Goal: Browse casually

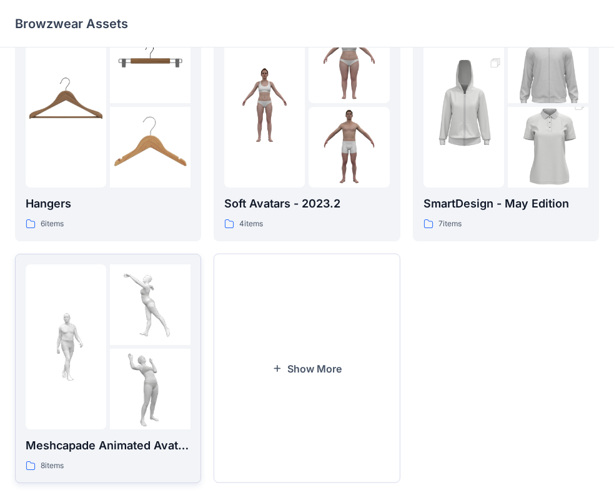
scroll to position [310, 0]
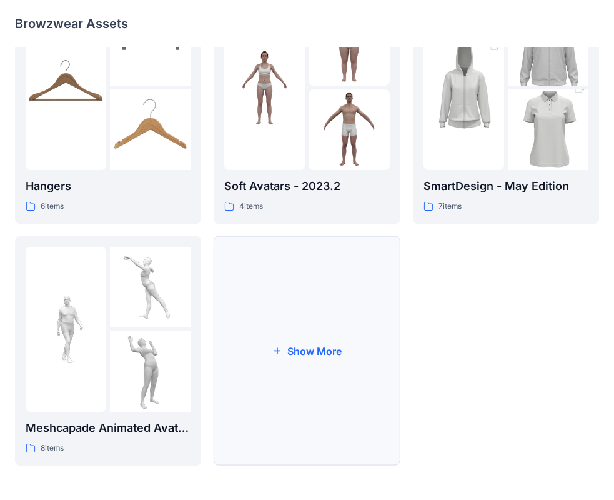
click at [290, 350] on button "Show More" at bounding box center [307, 350] width 186 height 229
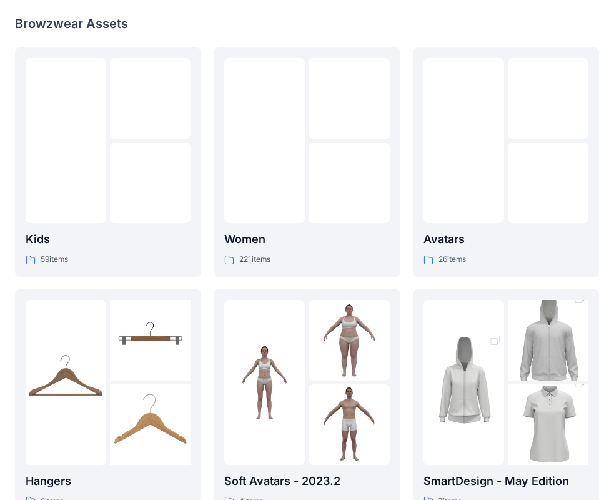
scroll to position [0, 0]
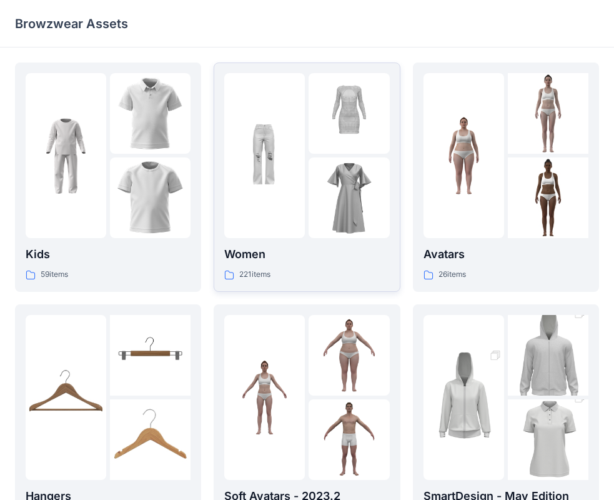
click at [276, 197] on div at bounding box center [264, 155] width 81 height 165
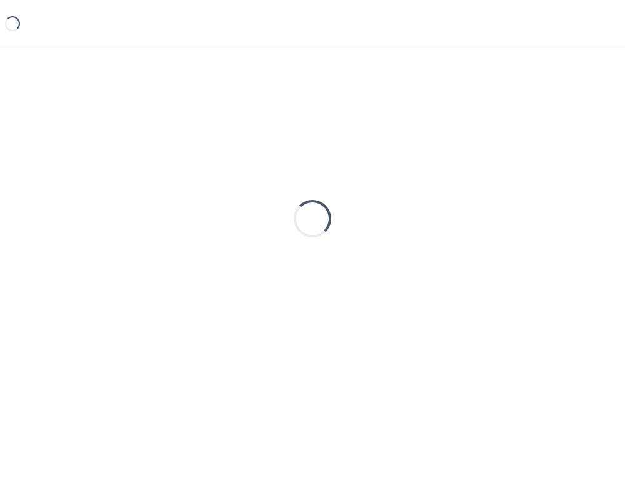
click at [276, 197] on div "Loading..." at bounding box center [312, 219] width 595 height 313
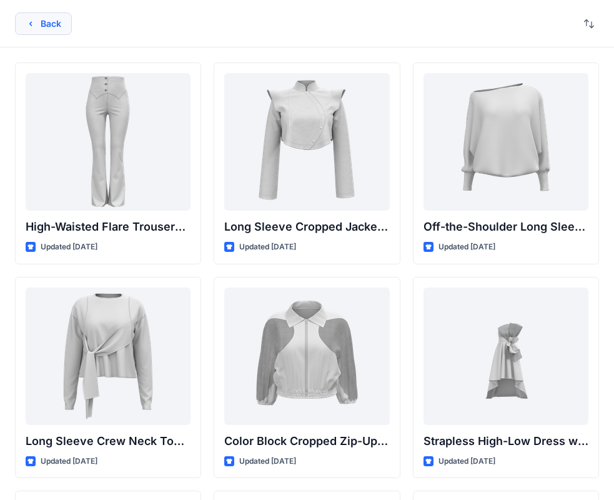
click at [31, 25] on icon "button" at bounding box center [30, 23] width 3 height 4
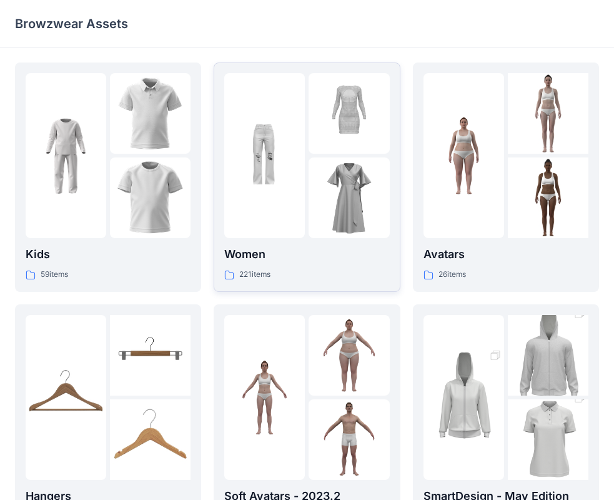
click at [282, 213] on div at bounding box center [264, 155] width 81 height 165
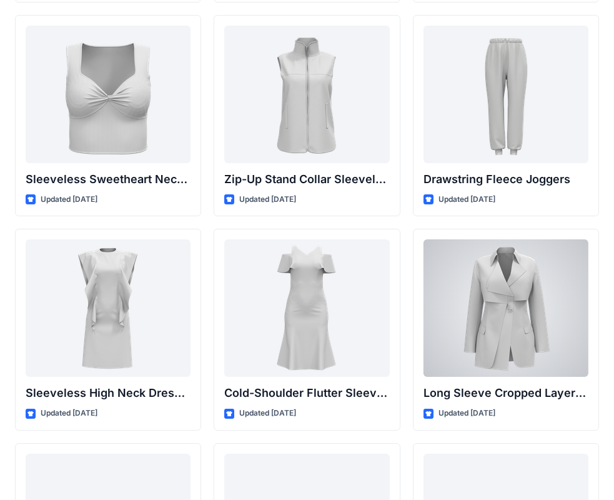
scroll to position [4392, 0]
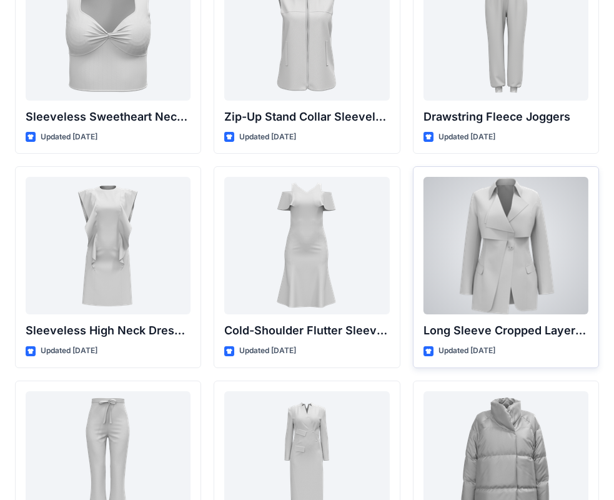
click at [501, 272] on div at bounding box center [506, 246] width 165 height 138
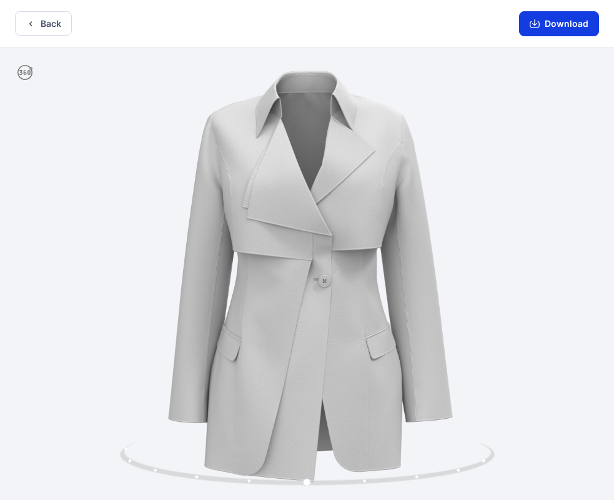
click at [573, 26] on button "Download" at bounding box center [559, 23] width 80 height 25
